Goal: Task Accomplishment & Management: Manage account settings

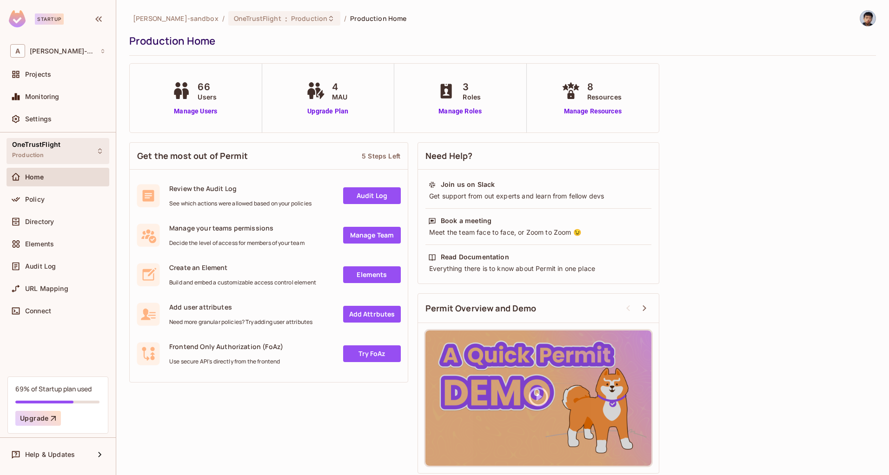
click at [62, 154] on div "OneTrustFlight Production" at bounding box center [58, 151] width 103 height 26
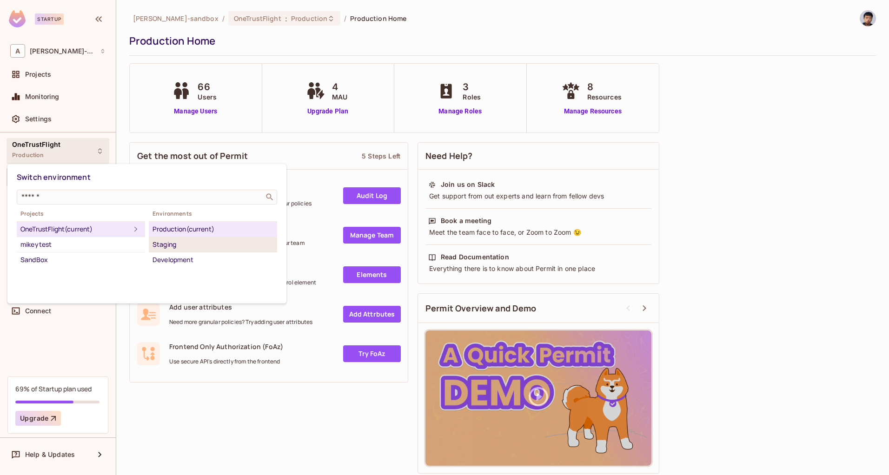
click at [180, 246] on div "Staging" at bounding box center [213, 244] width 121 height 11
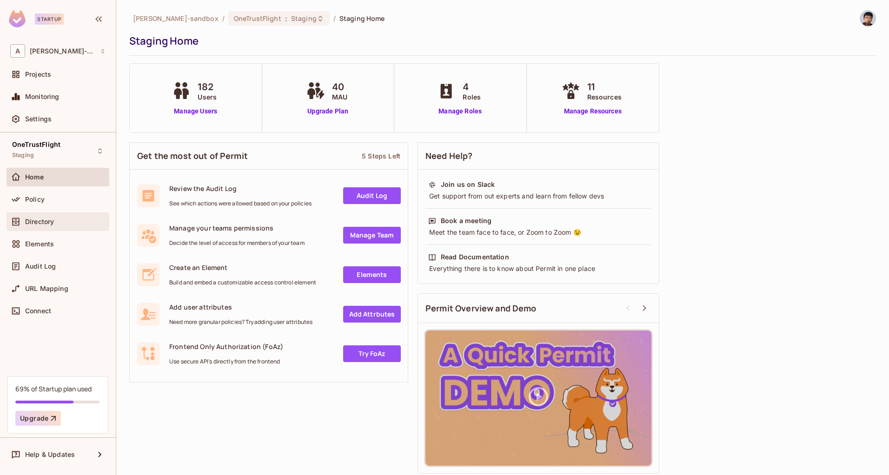
click at [50, 224] on span "Directory" at bounding box center [39, 221] width 29 height 7
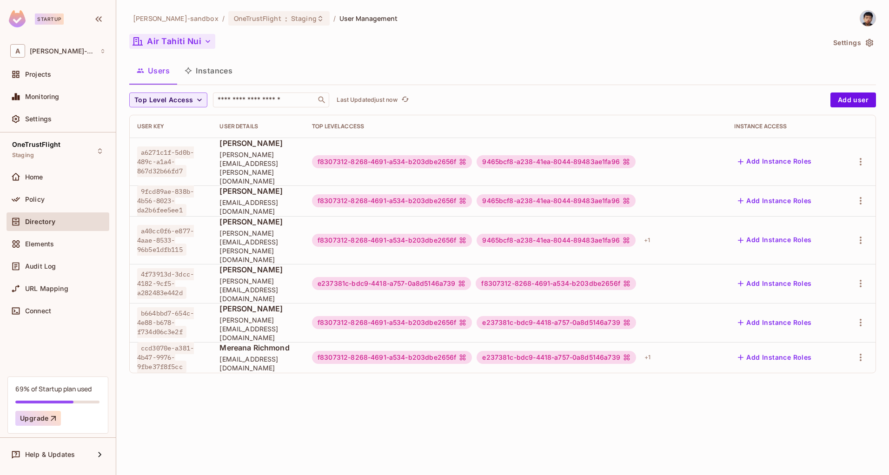
click at [176, 43] on button "Air Tahiti Nui" at bounding box center [172, 41] width 86 height 15
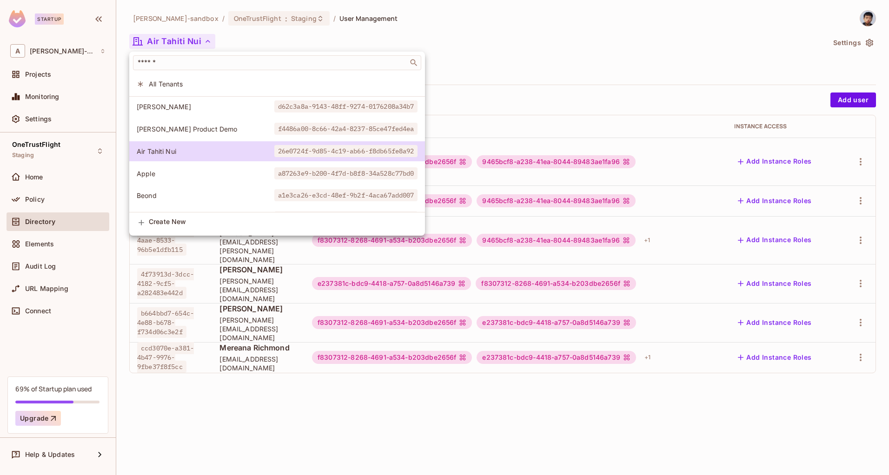
click at [182, 174] on span "Apple" at bounding box center [206, 173] width 138 height 9
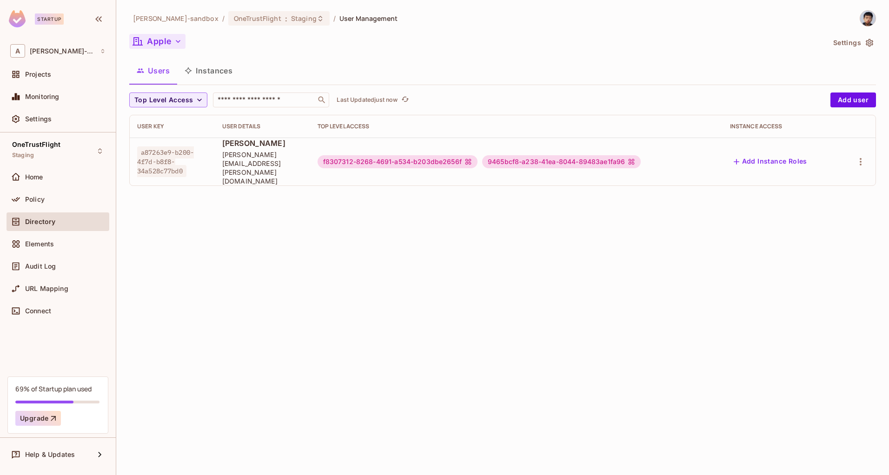
click at [166, 37] on button "Apple" at bounding box center [157, 41] width 56 height 15
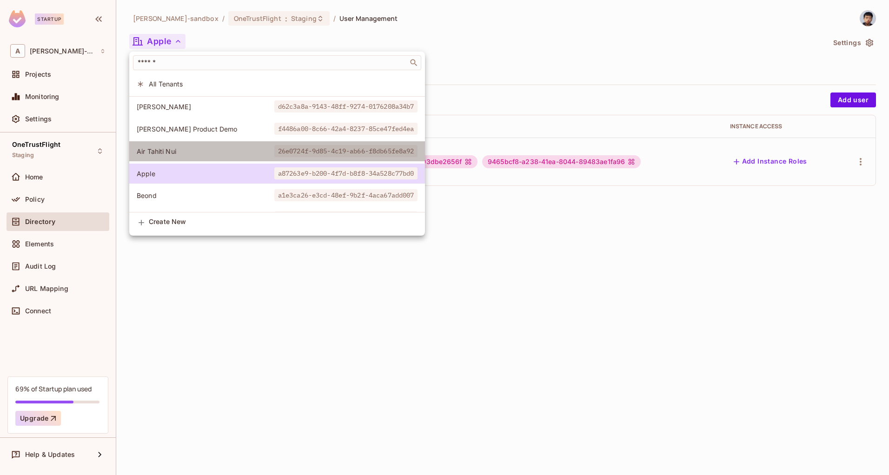
click at [176, 146] on li "Air Tahiti Nui 26e0724f-9d85-4c19-ab66-f8db65fe8a92" at bounding box center [277, 151] width 296 height 20
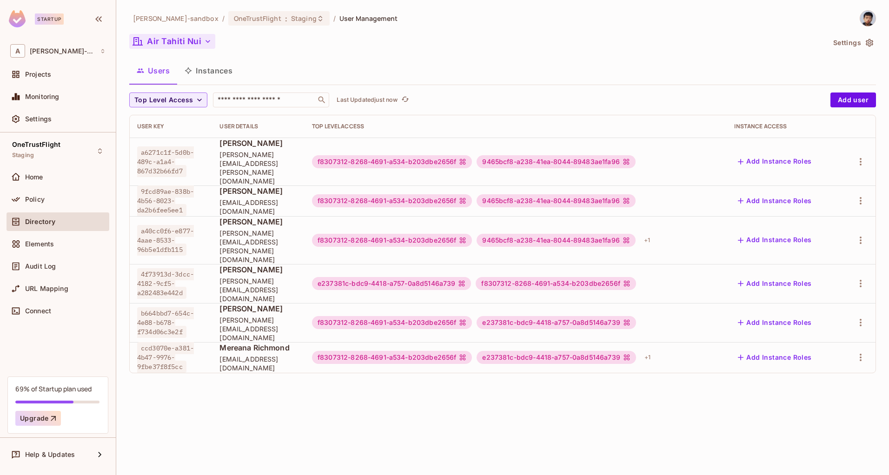
click at [175, 42] on button "Air Tahiti Nui" at bounding box center [172, 41] width 86 height 15
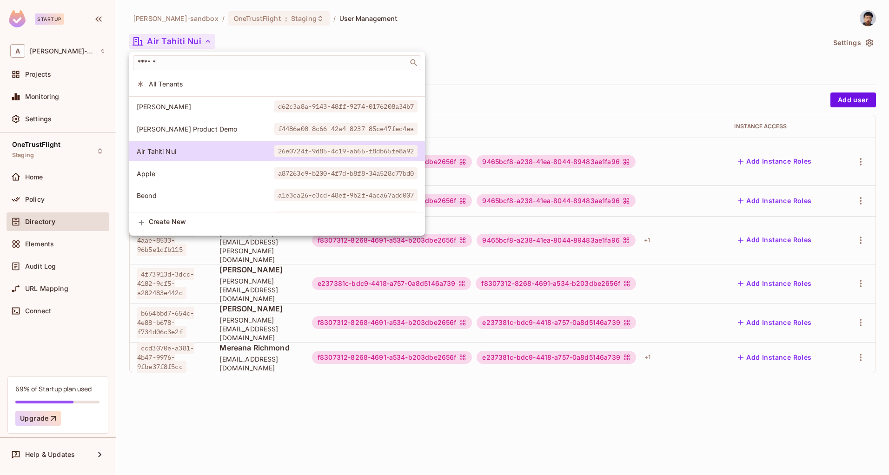
click at [188, 178] on li "Apple a87263e9-b200-4f7d-b8f8-34a528c77bd0" at bounding box center [277, 174] width 296 height 20
